Goal: Obtain resource: Download file/media

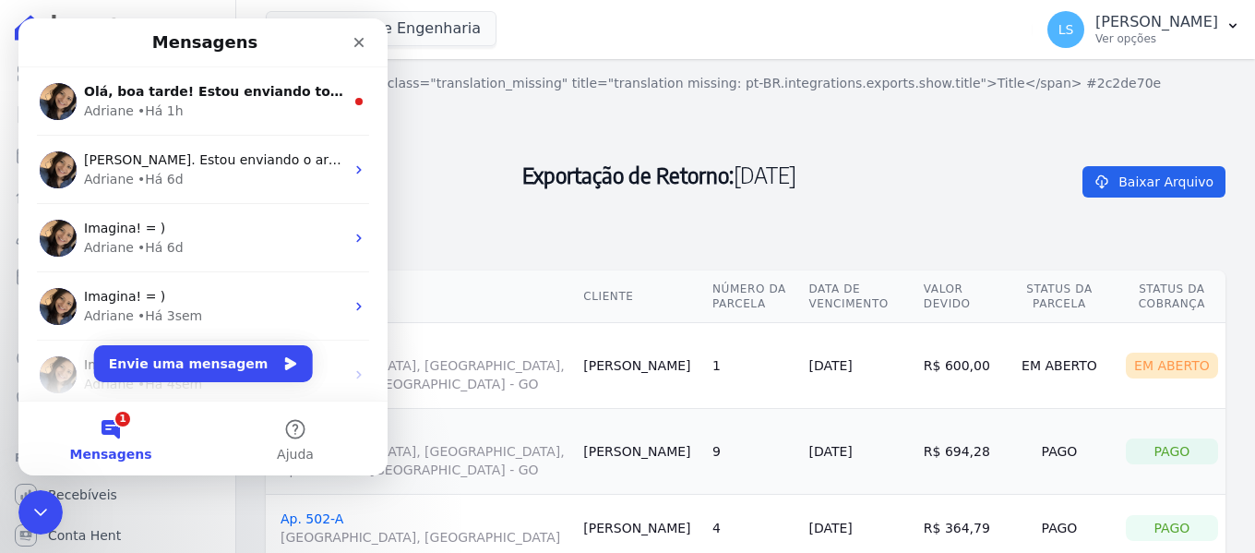
scroll to position [162, 0]
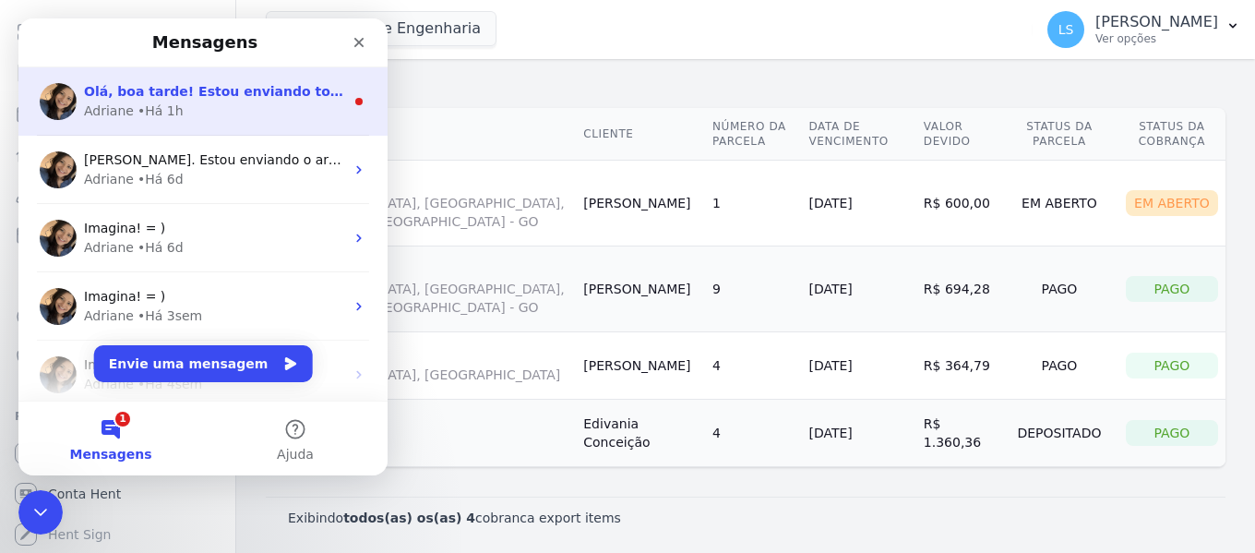
click at [191, 102] on div "Adriane • Há 1h" at bounding box center [214, 111] width 260 height 19
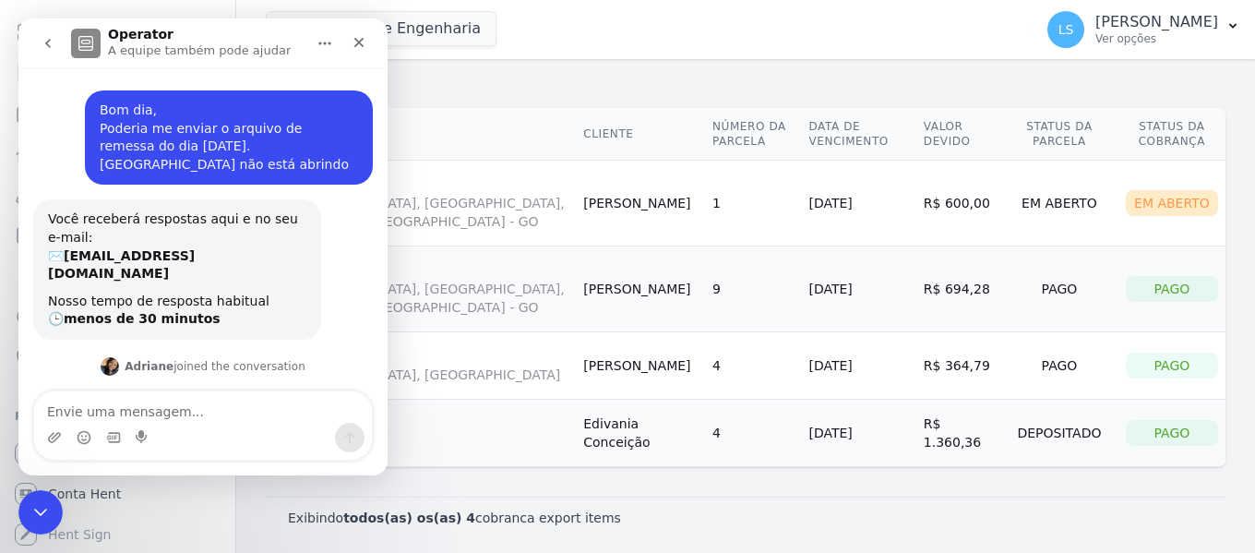
scroll to position [3, 0]
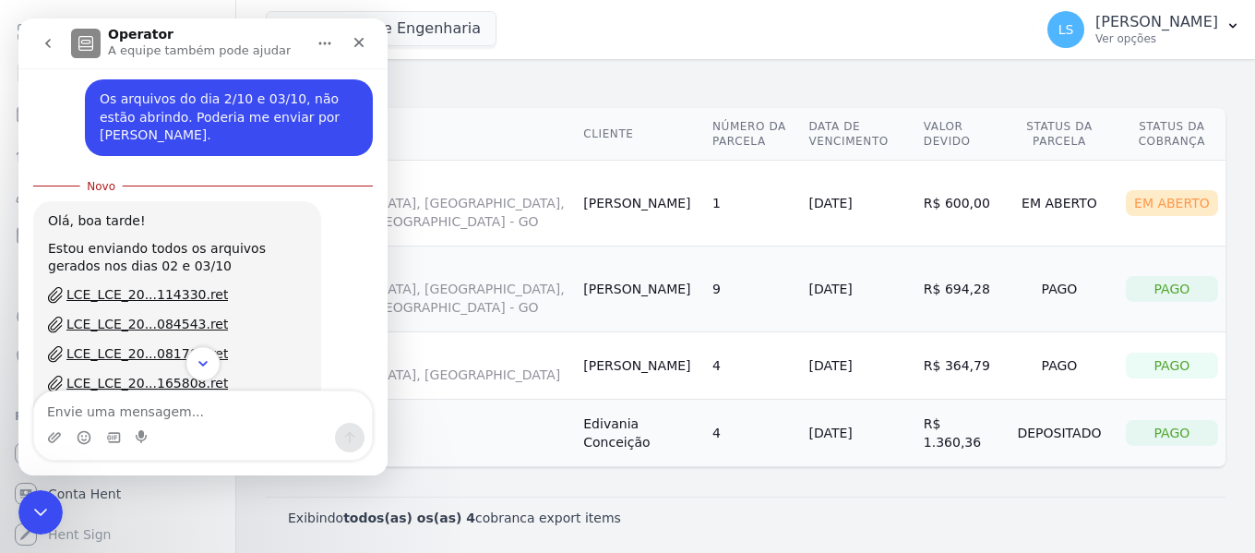
click at [204, 360] on icon "Scroll to bottom" at bounding box center [203, 363] width 17 height 17
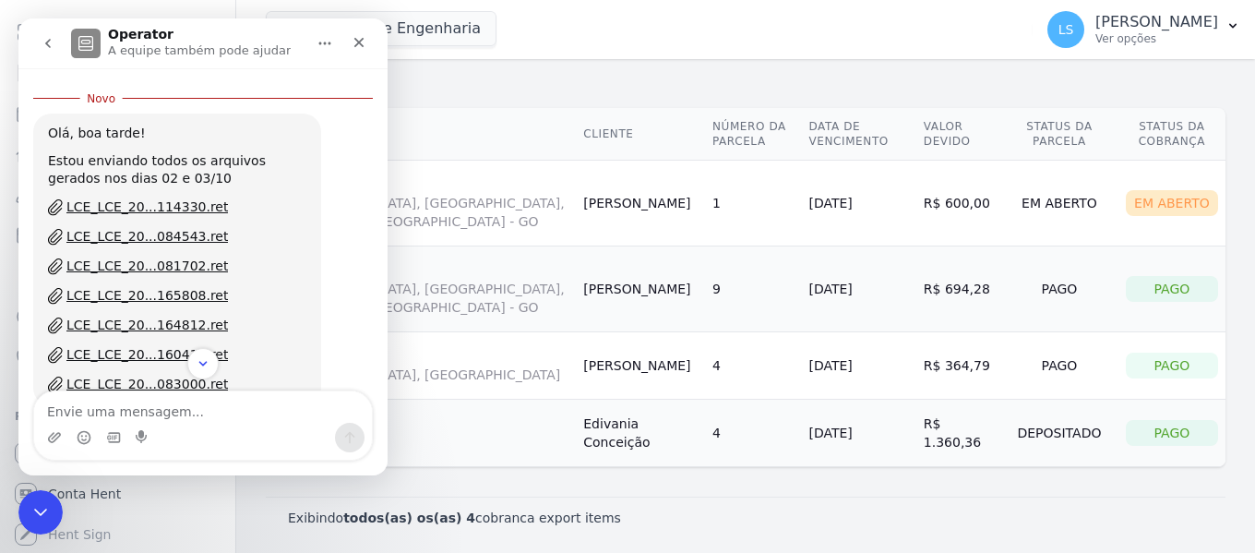
scroll to position [1218, 0]
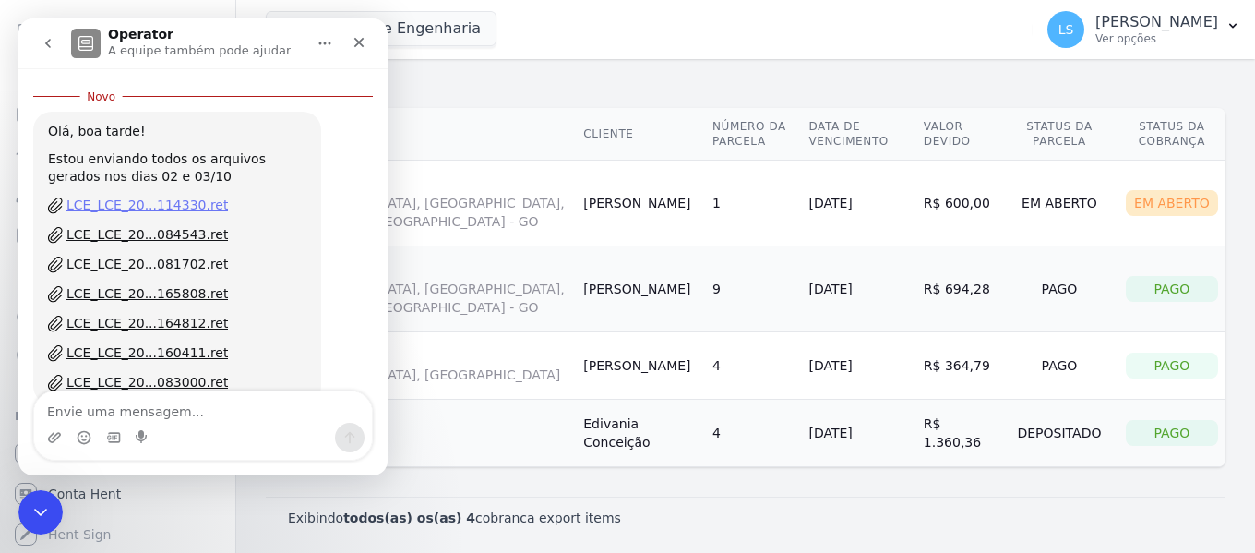
click at [161, 196] on div "LCE_LCE_20...114330.ret" at bounding box center [147, 205] width 162 height 19
click at [139, 225] on div "LCE_LCE_20...084543.ret" at bounding box center [147, 234] width 162 height 19
click at [142, 255] on div "LCE_LCE_20...081702.ret" at bounding box center [147, 264] width 162 height 19
click at [142, 284] on div "LCE_LCE_20...165808.ret" at bounding box center [147, 293] width 162 height 19
click at [138, 314] on link "LCE_LCE_20...164812.ret" at bounding box center [177, 324] width 258 height 20
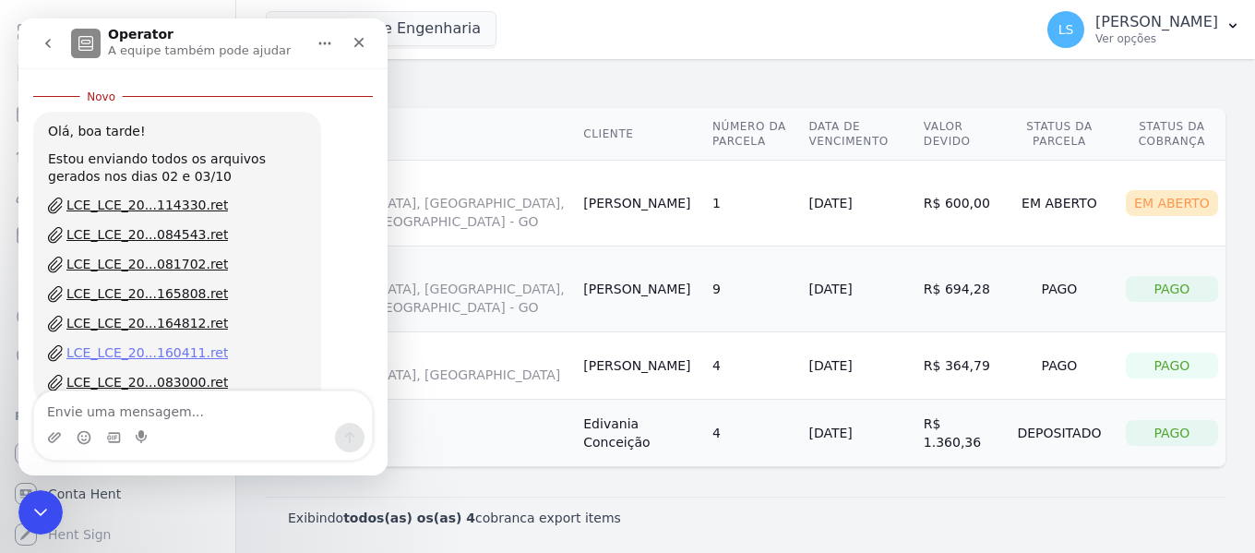
click at [145, 343] on div "LCE_LCE_20...160411.ret" at bounding box center [147, 352] width 162 height 19
click at [142, 373] on div "LCE_LCE_20...083000.ret" at bounding box center [147, 382] width 162 height 19
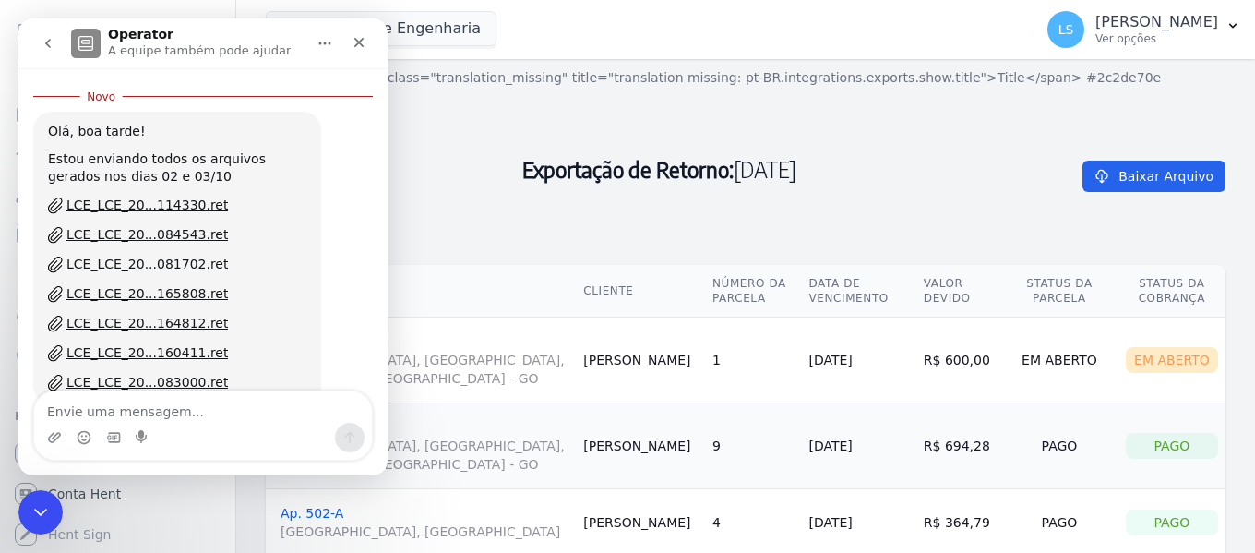
scroll to position [0, 0]
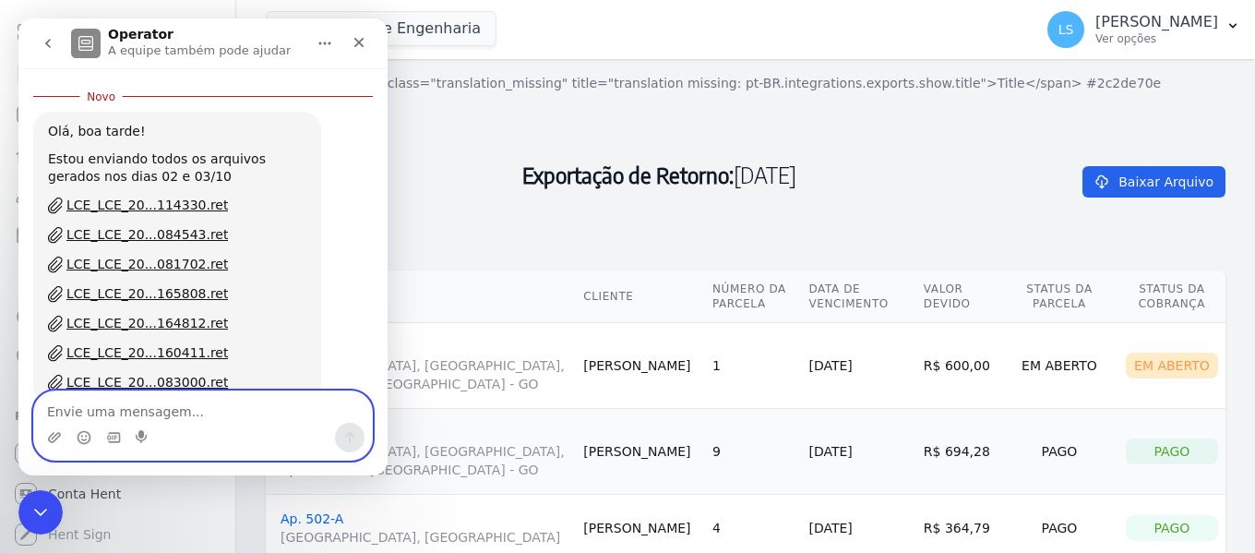
click at [130, 414] on textarea "Envie uma mensagem..." at bounding box center [203, 406] width 338 height 31
type textarea "Obrigada"
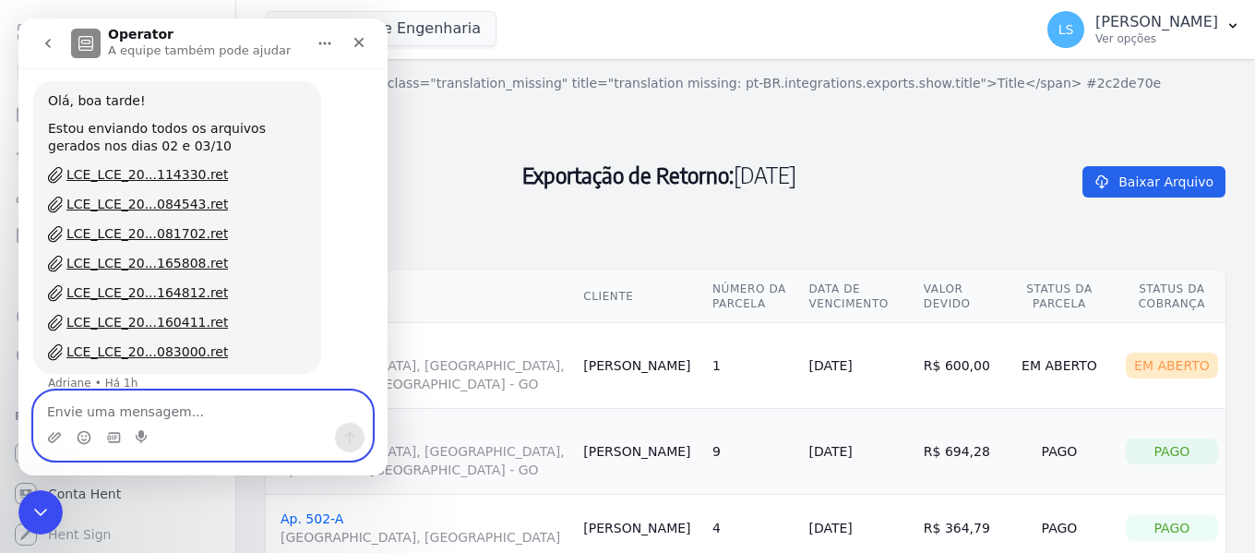
scroll to position [1243, 0]
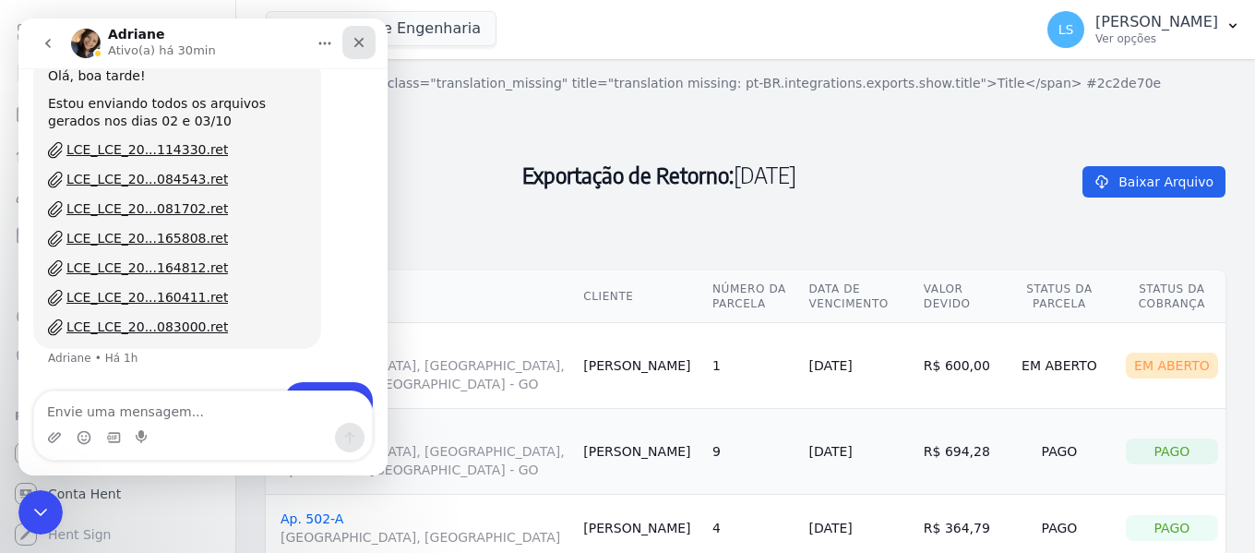
click at [346, 35] on div "Fechar" at bounding box center [358, 42] width 33 height 33
